Goal: Transaction & Acquisition: Purchase product/service

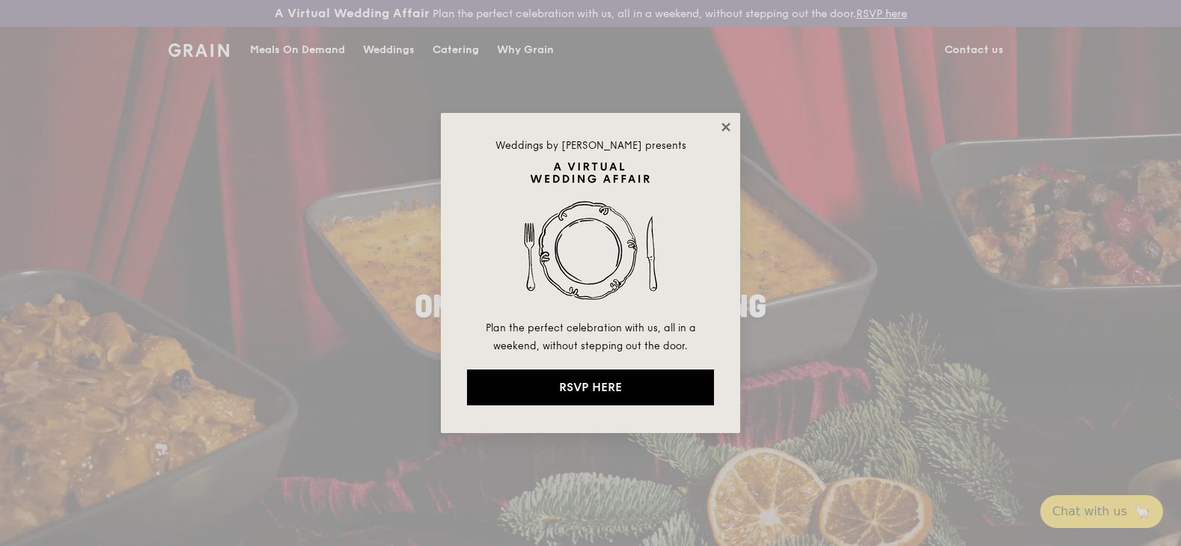
click at [725, 124] on icon at bounding box center [725, 127] width 13 height 13
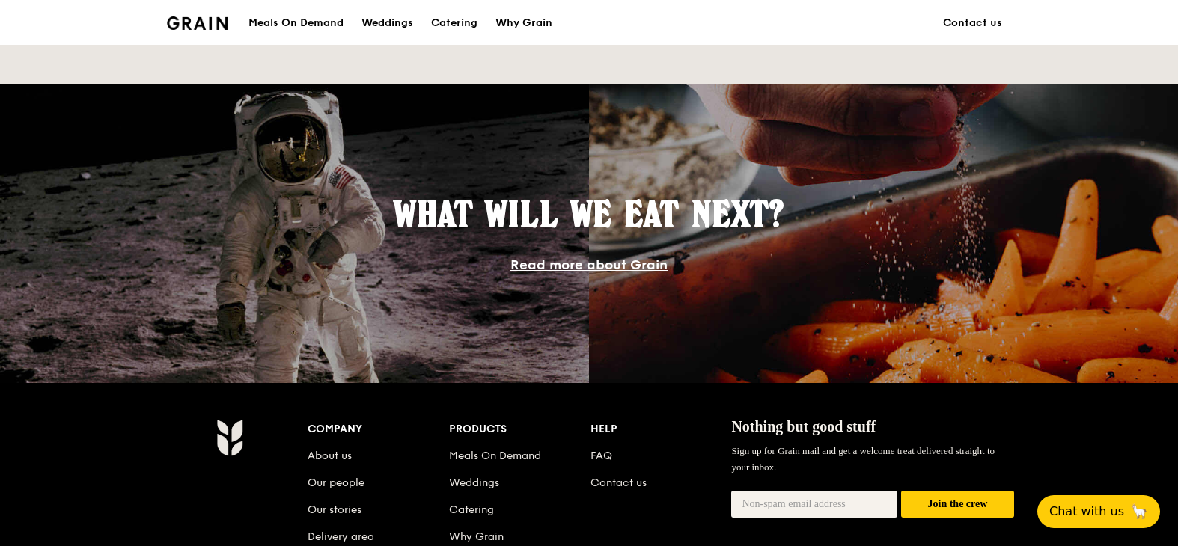
scroll to position [1497, 0]
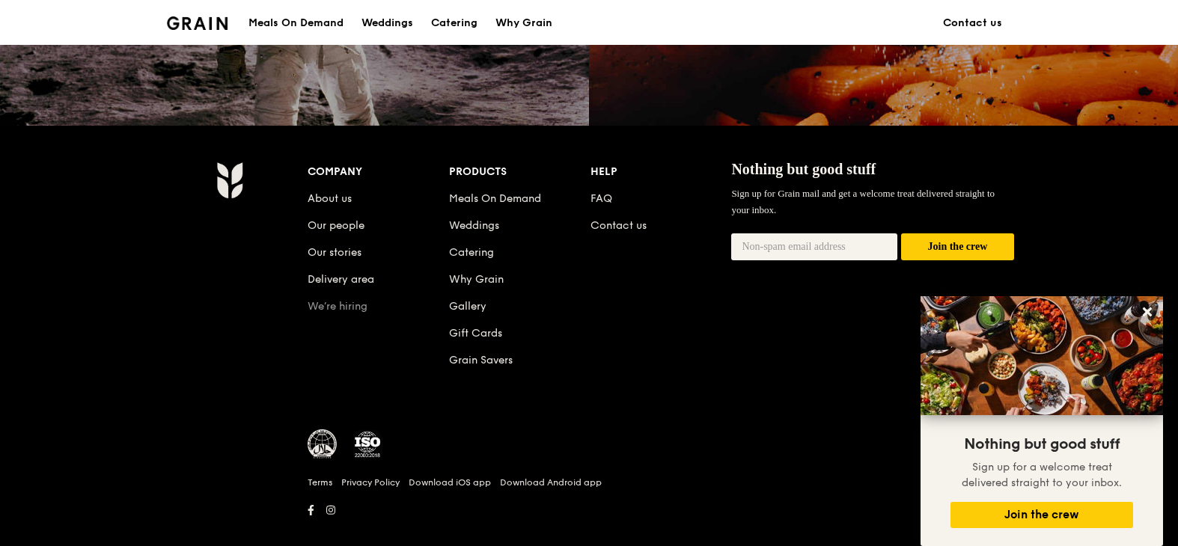
click at [349, 308] on link "We’re hiring" at bounding box center [338, 306] width 60 height 13
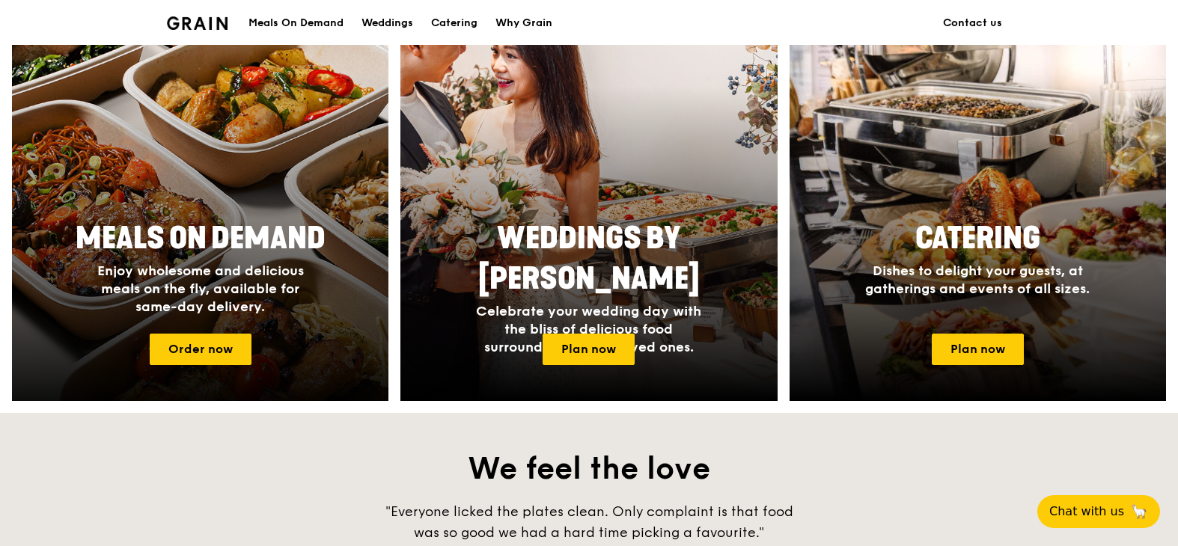
scroll to position [674, 0]
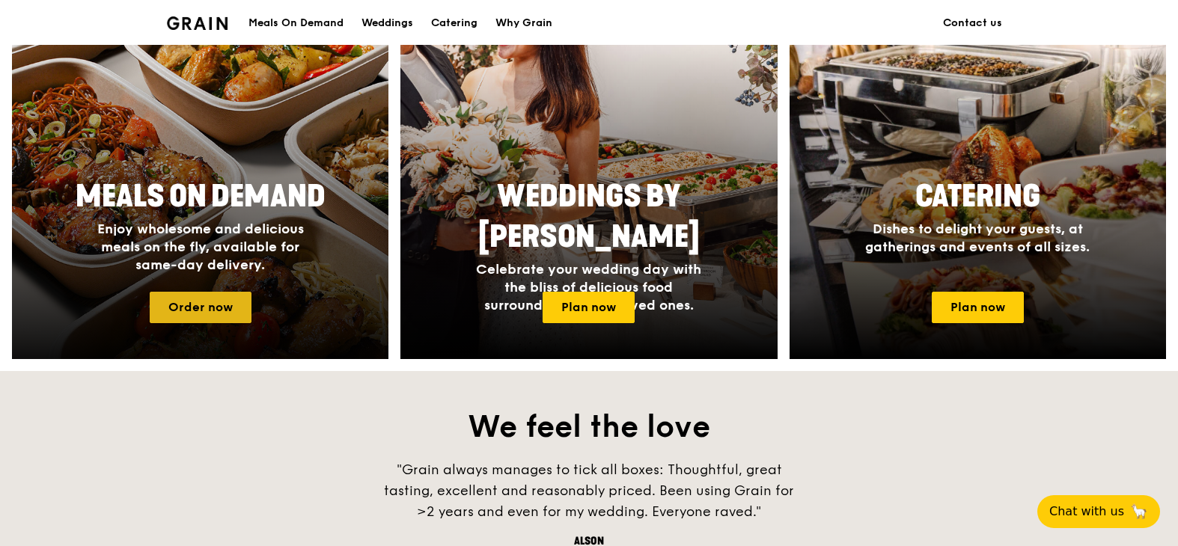
click at [222, 304] on link "Order now" at bounding box center [201, 307] width 102 height 31
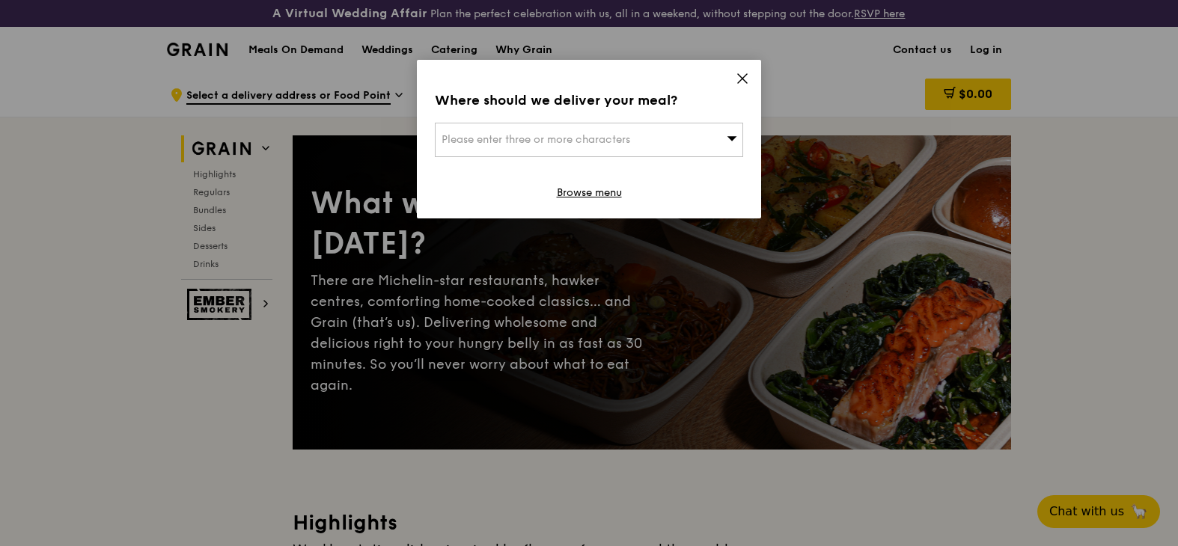
click at [744, 79] on icon at bounding box center [742, 78] width 13 height 13
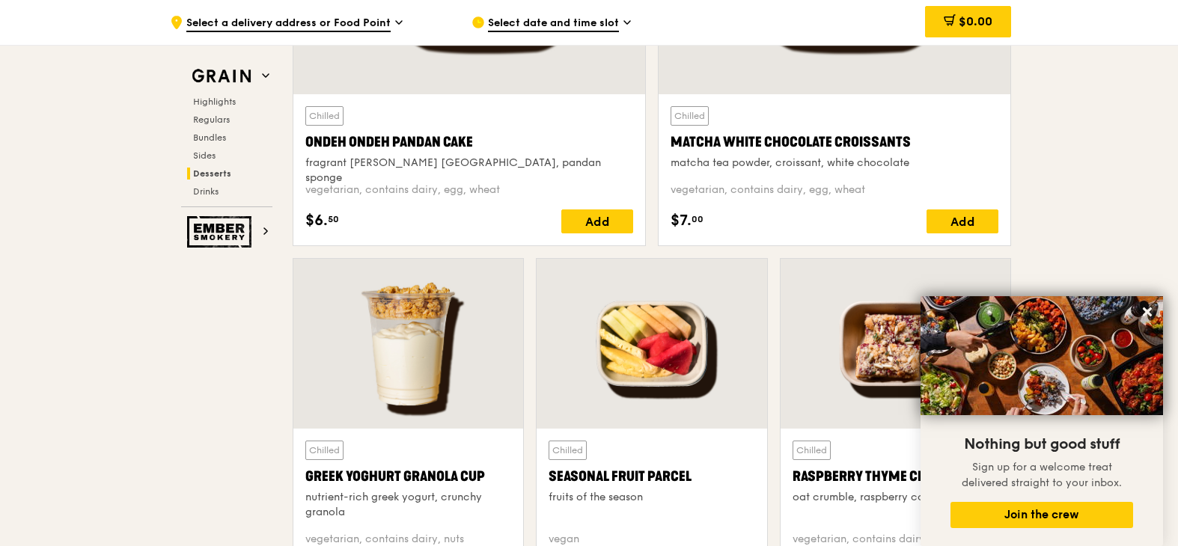
scroll to position [4626, 0]
